Goal: Find specific page/section: Find specific page/section

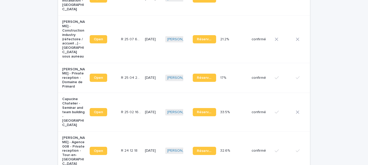
scroll to position [166, 0]
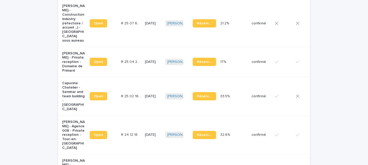
click at [74, 128] on p "[PERSON_NAME] - Agence 008 - Private reception - Tour-en-[GEOGRAPHIC_DATA]" at bounding box center [73, 135] width 23 height 30
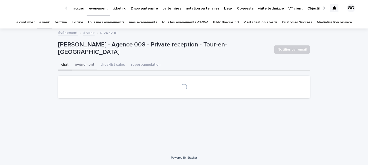
click at [88, 62] on button "événement" at bounding box center [85, 65] width 26 height 11
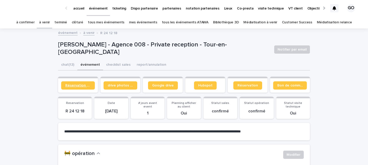
click at [81, 85] on span "Réservation client" at bounding box center [77, 86] width 25 height 4
click at [251, 88] on link "Réservation" at bounding box center [247, 85] width 29 height 8
click at [77, 12] on link "accueil" at bounding box center [79, 8] width 16 height 16
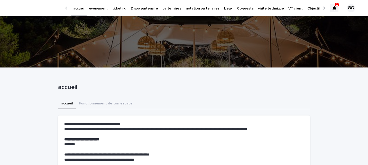
click at [331, 9] on div at bounding box center [334, 8] width 8 height 8
click at [334, 11] on div at bounding box center [334, 8] width 8 height 8
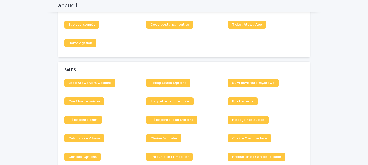
scroll to position [354, 0]
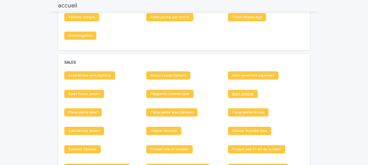
click at [238, 92] on span "Brief interne" at bounding box center [243, 94] width 22 height 4
